Goal: Task Accomplishment & Management: Complete application form

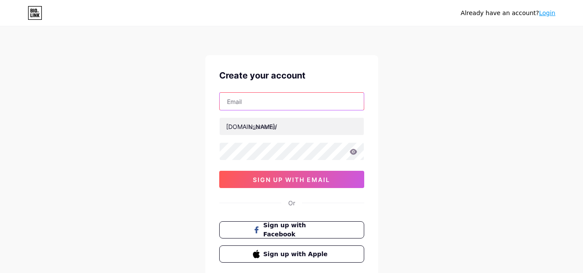
click at [281, 105] on input "text" at bounding box center [292, 101] width 144 height 17
type input "[EMAIL_ADDRESS][DOMAIN_NAME]"
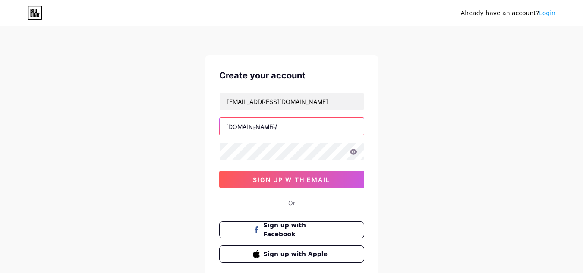
click at [271, 132] on input "text" at bounding box center [292, 126] width 144 height 17
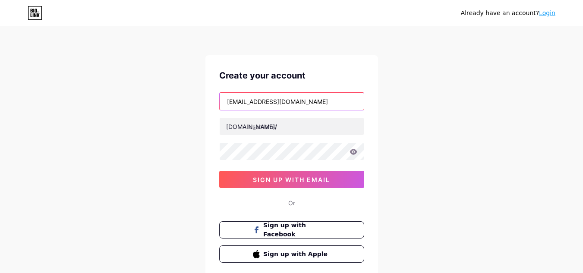
drag, startPoint x: 283, startPoint y: 100, endPoint x: 226, endPoint y: 101, distance: 57.4
click at [226, 101] on input "[EMAIL_ADDRESS][DOMAIN_NAME]" at bounding box center [292, 101] width 144 height 17
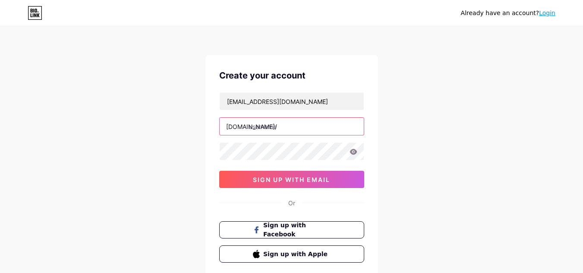
click at [272, 126] on input "text" at bounding box center [292, 126] width 144 height 17
paste input "primepathmarketing"
type input "primepathmarketing"
click at [354, 152] on icon at bounding box center [352, 152] width 7 height 6
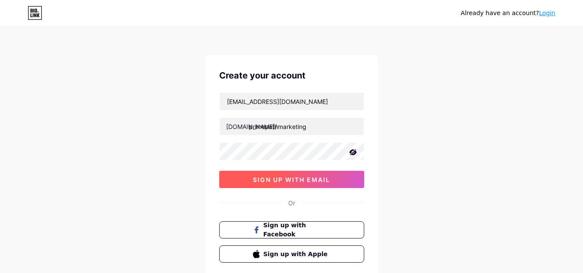
click at [283, 179] on span "sign up with email" at bounding box center [291, 179] width 77 height 7
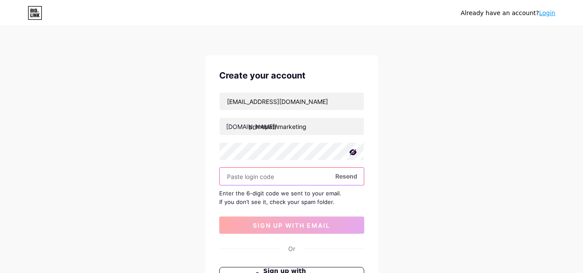
click at [299, 174] on input "text" at bounding box center [292, 176] width 144 height 17
paste input "423348"
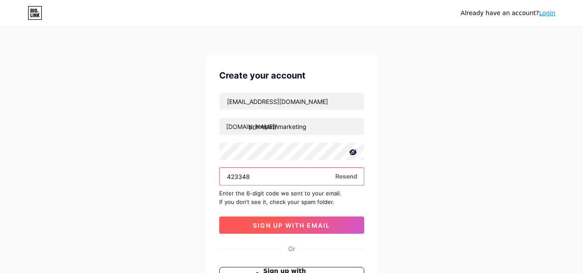
type input "423348"
click at [313, 229] on button "sign up with email" at bounding box center [291, 225] width 145 height 17
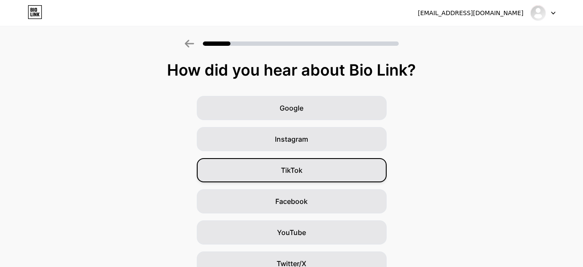
click at [328, 173] on div "TikTok" at bounding box center [292, 170] width 190 height 24
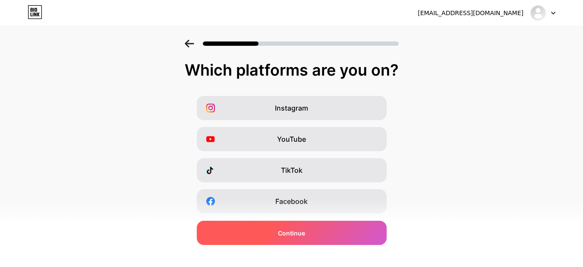
click at [339, 234] on div "Continue" at bounding box center [292, 232] width 190 height 24
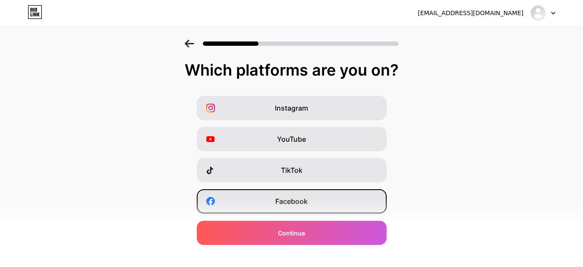
click at [330, 207] on div "Facebook" at bounding box center [292, 201] width 190 height 24
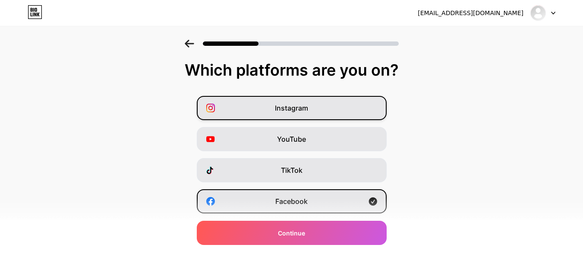
click at [299, 113] on span "Instagram" at bounding box center [291, 108] width 33 height 10
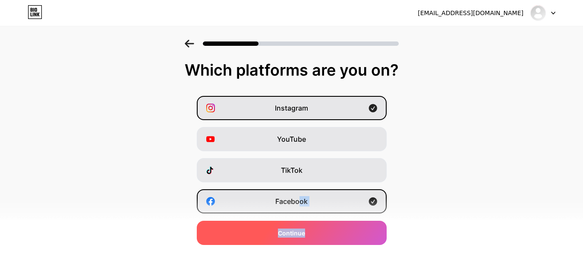
drag, startPoint x: 306, startPoint y: 223, endPoint x: 309, endPoint y: 237, distance: 14.1
click at [309, 237] on div "Which platforms are you on? Instagram YouTube TikTok Facebook Twitter/X Buy Me …" at bounding box center [291, 199] width 583 height 276
click at [309, 237] on div "Continue" at bounding box center [292, 232] width 190 height 24
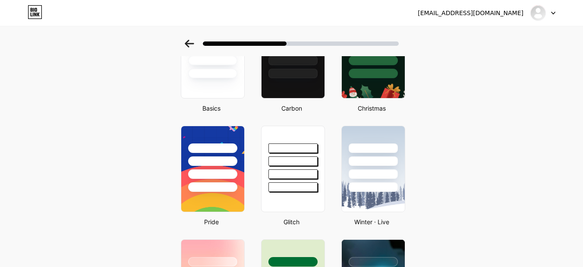
scroll to position [345, 0]
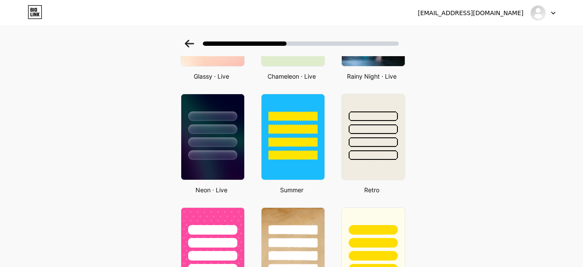
click at [192, 39] on div at bounding box center [291, 41] width 583 height 30
click at [192, 40] on icon at bounding box center [189, 44] width 9 height 8
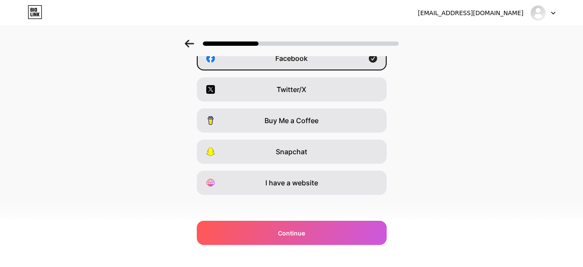
scroll to position [148, 0]
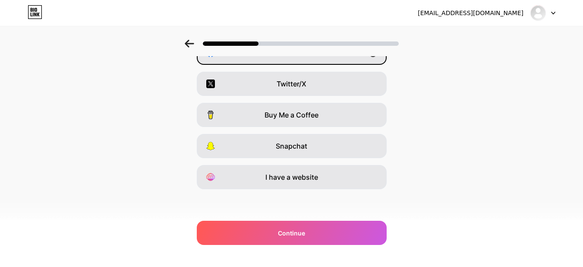
click at [194, 41] on icon at bounding box center [189, 44] width 9 height 8
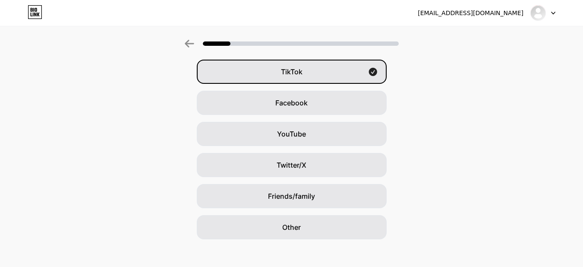
scroll to position [105, 0]
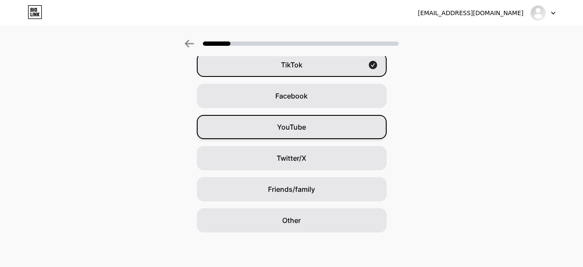
click at [326, 130] on div "YouTube" at bounding box center [292, 127] width 190 height 24
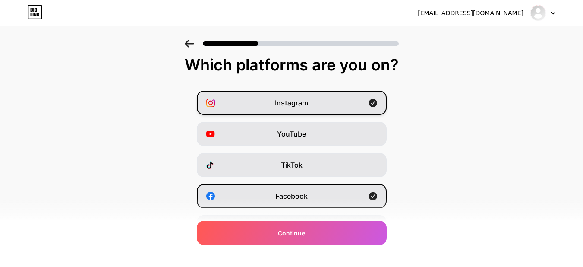
scroll to position [0, 0]
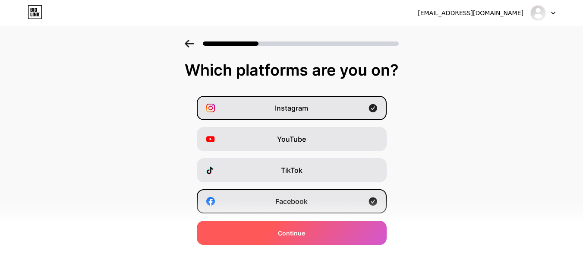
click at [299, 237] on div "Continue" at bounding box center [292, 232] width 190 height 24
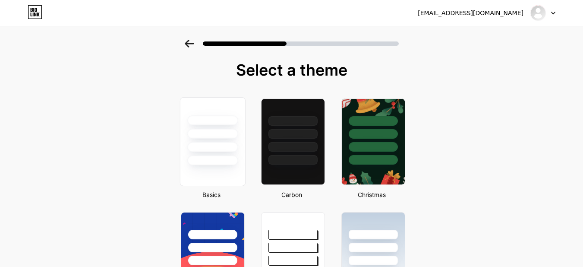
click at [238, 143] on div at bounding box center [212, 147] width 50 height 10
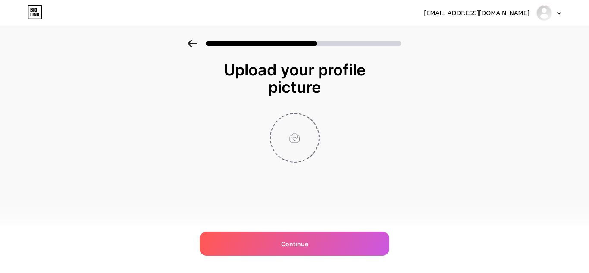
click at [305, 148] on input "file" at bounding box center [295, 138] width 48 height 48
type input "C:\fakepath\ChatGPT Image [DATE], 02_21_47 PM.png"
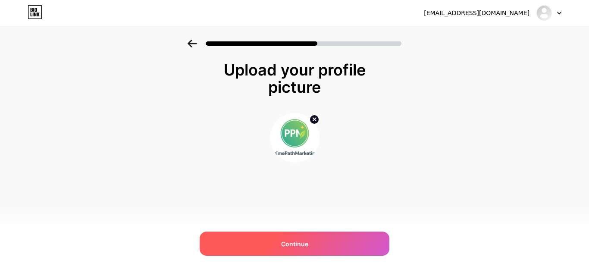
click at [277, 245] on div "Continue" at bounding box center [295, 244] width 190 height 24
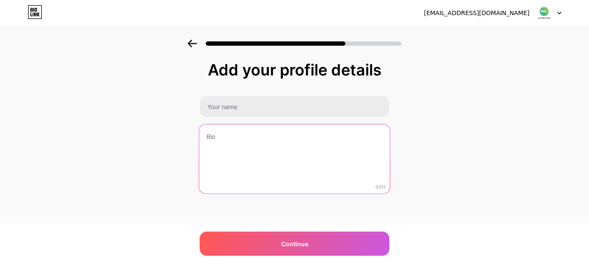
click at [242, 167] on textarea at bounding box center [294, 159] width 191 height 70
click at [235, 142] on textarea "To enrich screen reader interactions, please activate Accessibility in Grammarl…" at bounding box center [294, 159] width 191 height 70
paste textarea "🌿 Sharing trusted health & beauty tips, natural wellness hacks & exclusive prod…"
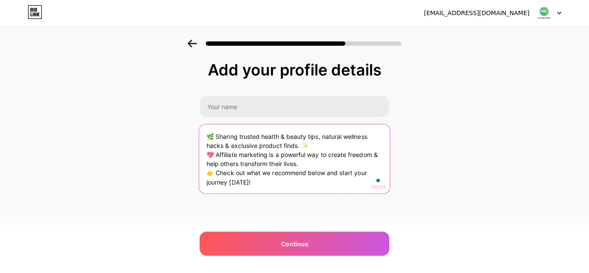
type textarea "🌿 Sharing trusted health & beauty tips, natural wellness hacks & exclusive prod…"
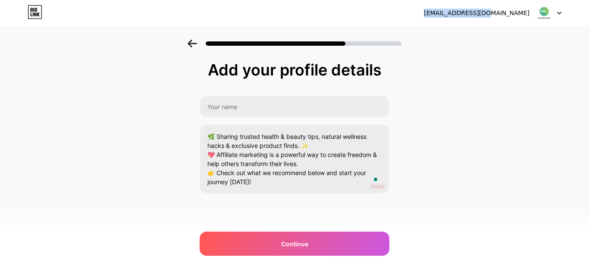
drag, startPoint x: 394, startPoint y: 16, endPoint x: 448, endPoint y: 22, distance: 54.3
click at [448, 22] on div "[EMAIL_ADDRESS][DOMAIN_NAME] Logout" at bounding box center [294, 13] width 589 height 26
copy div "primepathmarketing"
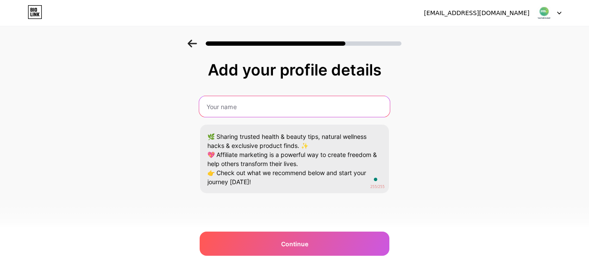
click at [284, 106] on input "text" at bounding box center [294, 106] width 191 height 21
paste input "primepathmarketing"
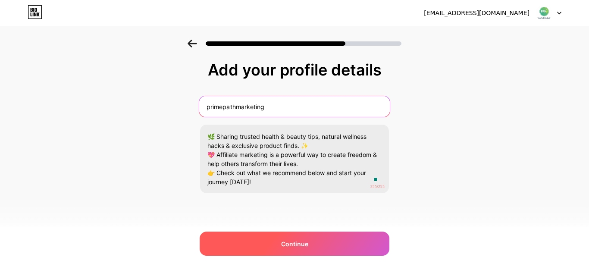
type input "primepathmarketing"
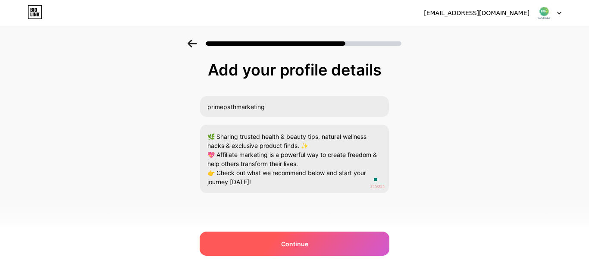
click at [305, 242] on span "Continue" at bounding box center [294, 243] width 27 height 9
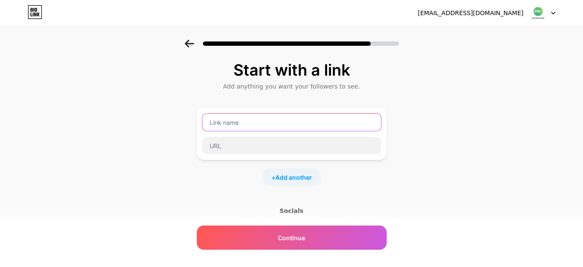
click at [238, 125] on input "text" at bounding box center [291, 121] width 179 height 17
paste input "primepathmarketing"
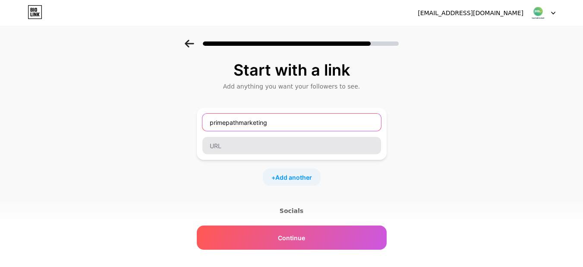
type input "primepathmarketing"
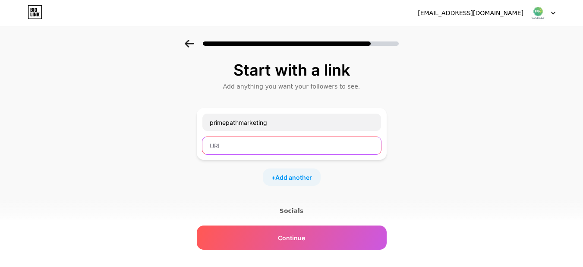
click at [236, 149] on input "text" at bounding box center [291, 145] width 179 height 17
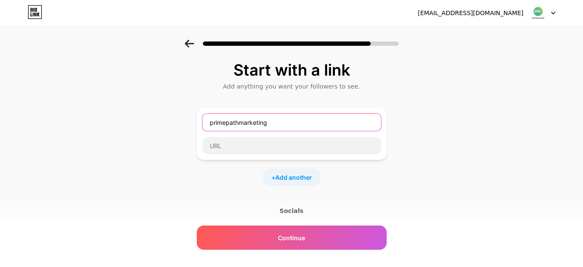
drag, startPoint x: 284, startPoint y: 123, endPoint x: 187, endPoint y: 131, distance: 97.3
click at [187, 131] on div "Start with a link Add anything you want your followers to see. primepathmarketi…" at bounding box center [291, 191] width 583 height 303
click at [246, 125] on input "text" at bounding box center [291, 121] width 179 height 17
paste input "Weight Loss Secret"
type input "Weight Loss Secret"
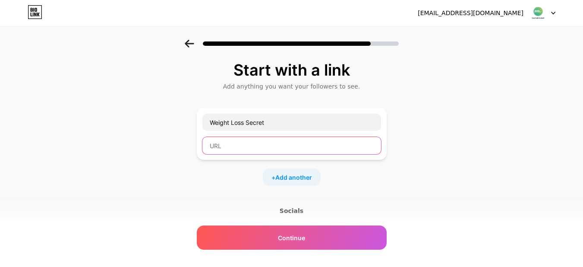
click at [265, 144] on input "text" at bounding box center [291, 145] width 179 height 17
click at [311, 144] on input "text" at bounding box center [291, 145] width 179 height 17
paste input "[URL][DOMAIN_NAME]"
type input "[URL][DOMAIN_NAME]"
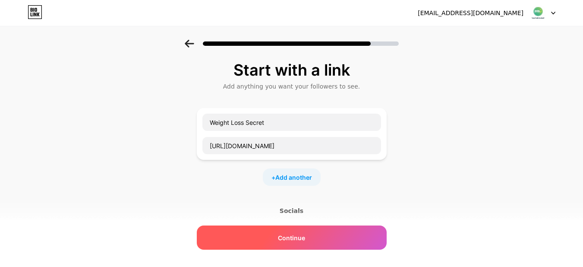
click at [321, 233] on div "Continue" at bounding box center [292, 237] width 190 height 24
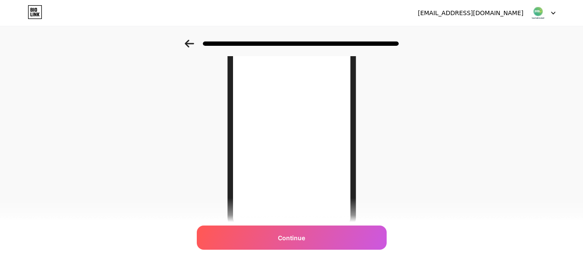
scroll to position [129, 0]
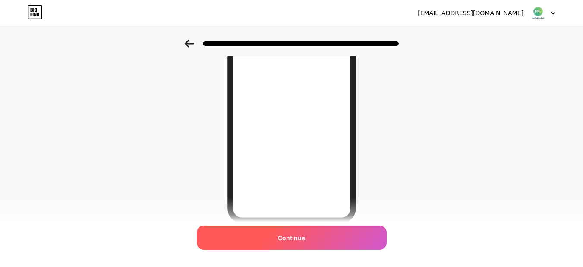
click at [292, 238] on span "Continue" at bounding box center [291, 237] width 27 height 9
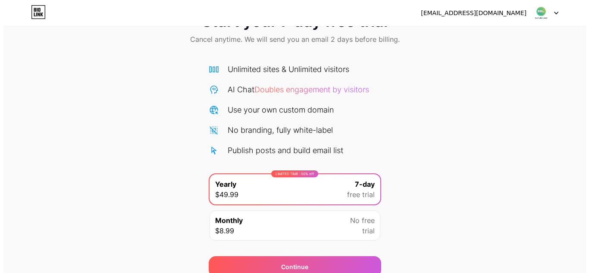
scroll to position [74, 0]
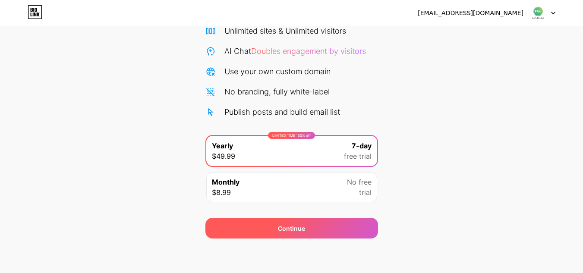
click at [288, 229] on div "Continue" at bounding box center [291, 228] width 27 height 9
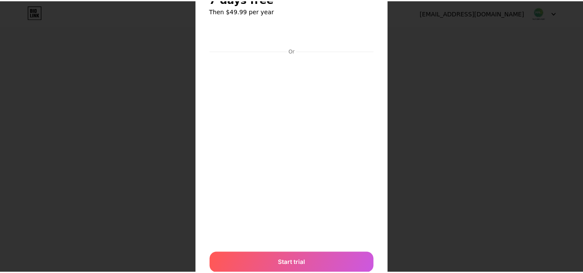
scroll to position [0, 0]
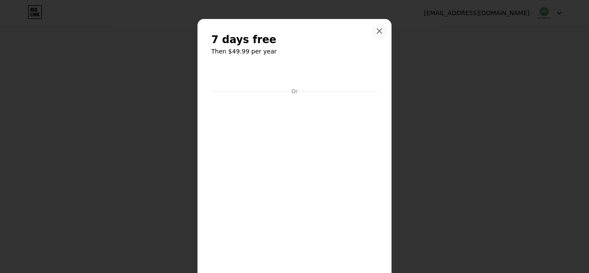
click at [376, 33] on icon at bounding box center [379, 31] width 7 height 7
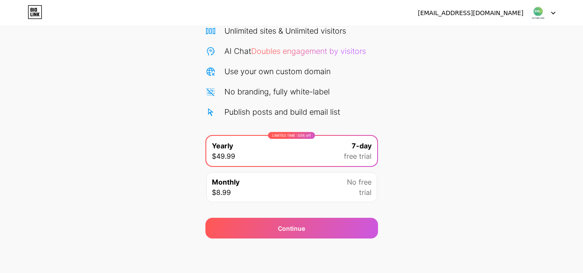
click at [312, 257] on div "[EMAIL_ADDRESS][DOMAIN_NAME] Logout Link Copied Start your 7 day free trial Can…" at bounding box center [291, 99] width 583 height 347
click at [290, 251] on div "[EMAIL_ADDRESS][DOMAIN_NAME] Logout Link Copied Start your 7 day free trial Can…" at bounding box center [291, 99] width 583 height 347
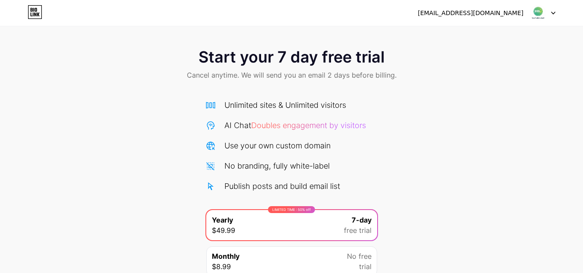
click at [553, 14] on icon at bounding box center [553, 13] width 4 height 3
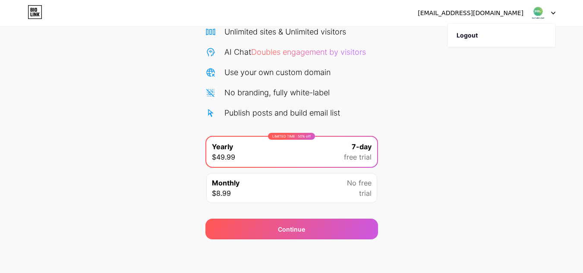
scroll to position [74, 0]
